Goal: Task Accomplishment & Management: Manage account settings

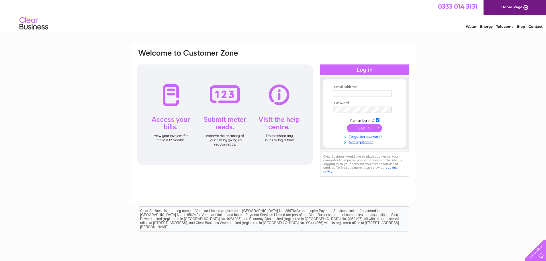
type input "lcooper@brightwillis.co.uk"
click at [364, 129] on input "submit" at bounding box center [364, 128] width 35 height 8
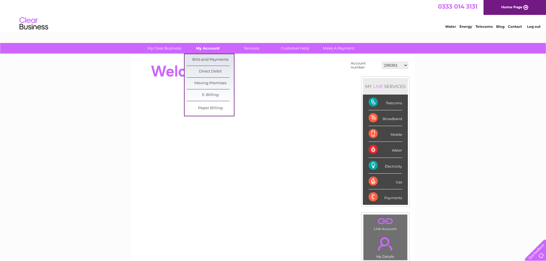
click at [213, 49] on link "My Account" at bounding box center [207, 48] width 47 height 11
click at [213, 61] on link "Bills and Payments" at bounding box center [210, 59] width 47 height 11
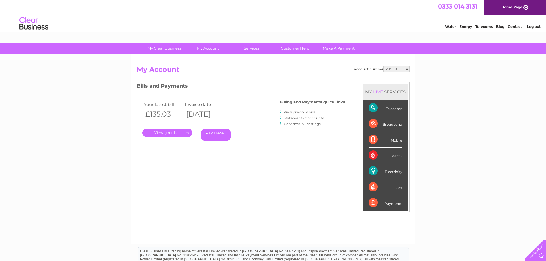
click at [406, 68] on select "299391 299395 318977 378624 382461 412768 414717 415955 415972 415978 416484 41…" at bounding box center [396, 69] width 26 height 7
select select "424738"
click at [383, 66] on select "299391 299395 318977 378624 382461 412768 414717 415955 415972 415978 416484 41…" at bounding box center [396, 69] width 26 height 7
click at [170, 136] on link "." at bounding box center [167, 133] width 50 height 8
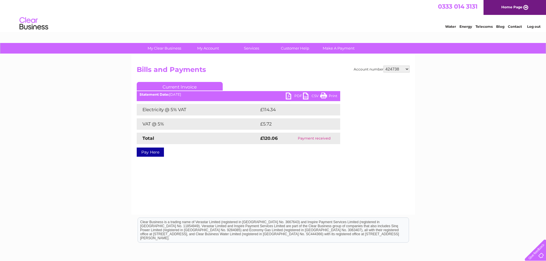
click at [288, 95] on link "PDF" at bounding box center [294, 97] width 17 height 8
